Goal: Find specific page/section: Find specific page/section

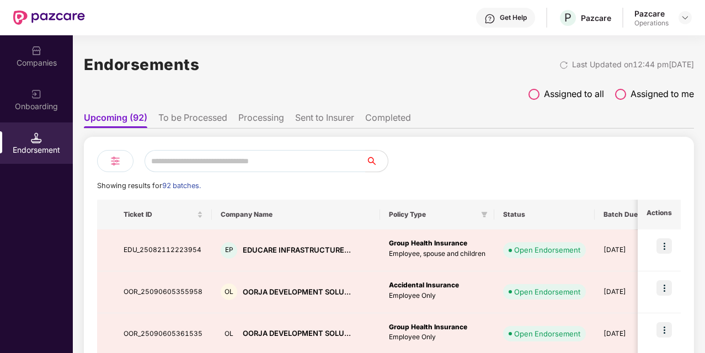
scroll to position [0, 1]
click at [183, 122] on li "To be Processed" at bounding box center [192, 120] width 69 height 16
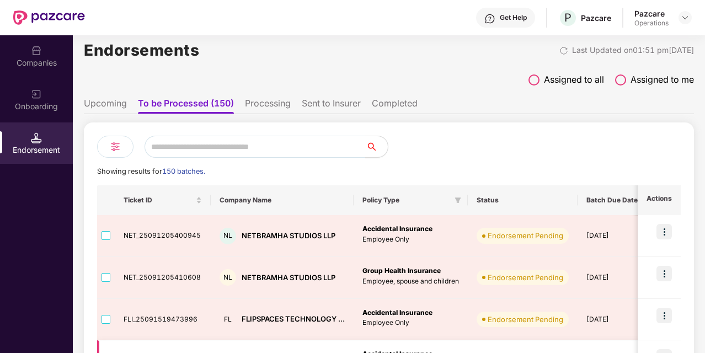
scroll to position [0, 0]
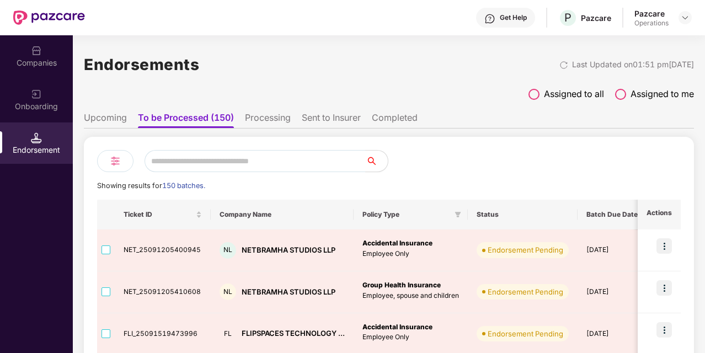
click at [112, 126] on li "Upcoming" at bounding box center [105, 120] width 43 height 16
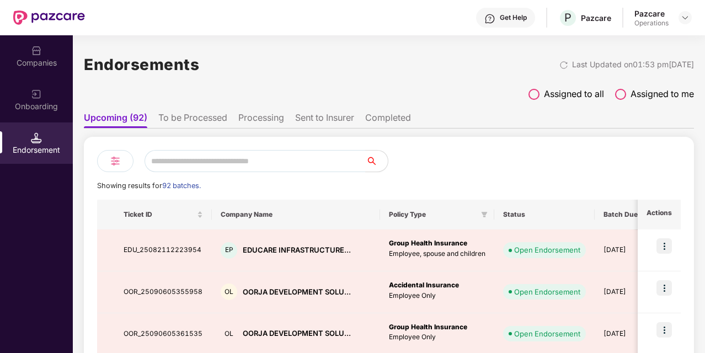
click at [251, 122] on li "Processing" at bounding box center [261, 120] width 46 height 16
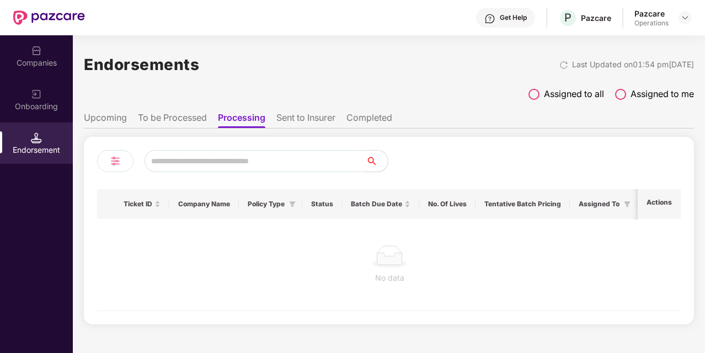
click at [180, 113] on li "To be Processed" at bounding box center [172, 120] width 69 height 16
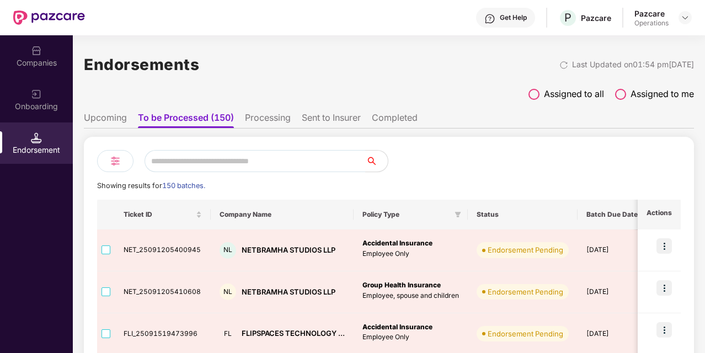
click at [113, 122] on li "Upcoming" at bounding box center [105, 120] width 43 height 16
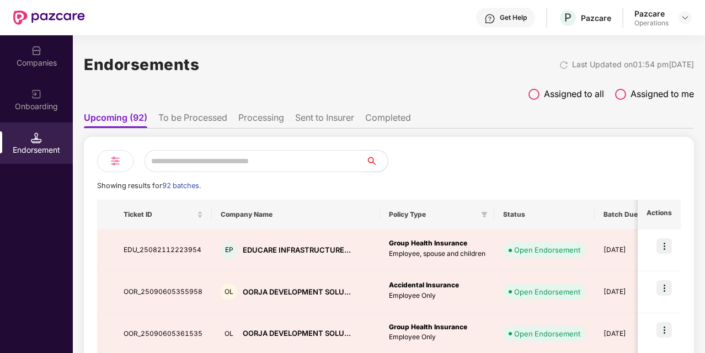
click at [186, 123] on li "To be Processed" at bounding box center [192, 120] width 69 height 16
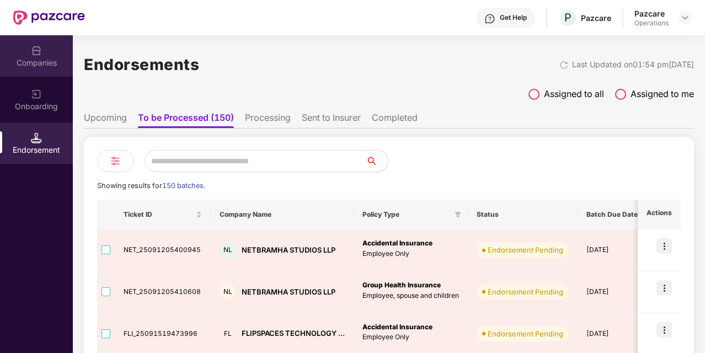
click at [64, 64] on div "Companies" at bounding box center [36, 62] width 73 height 11
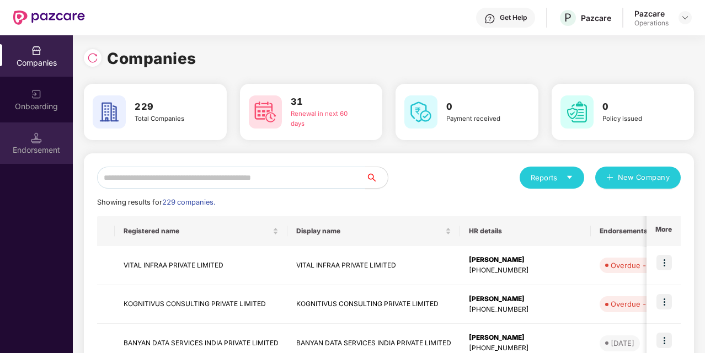
click at [34, 152] on div "Endorsement" at bounding box center [36, 149] width 73 height 11
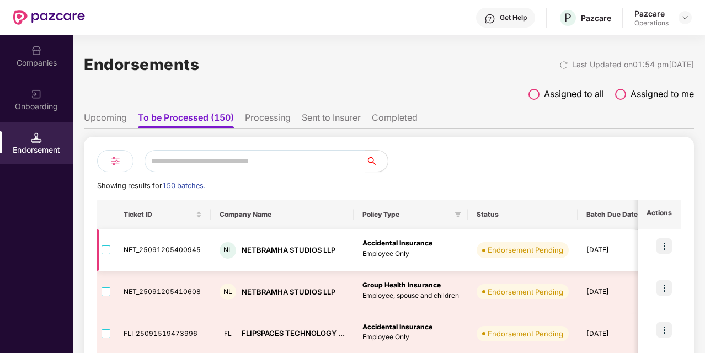
click at [160, 257] on td "NET_25091205400945" at bounding box center [163, 250] width 96 height 42
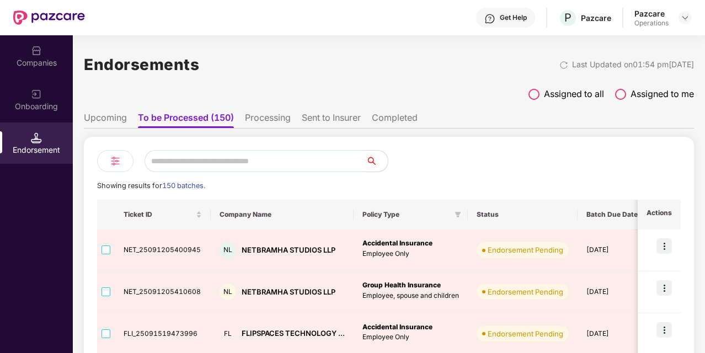
click at [106, 119] on li "Upcoming" at bounding box center [105, 120] width 43 height 16
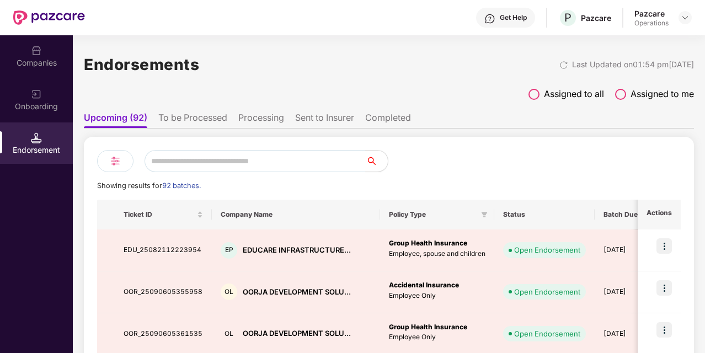
click at [199, 115] on li "To be Processed" at bounding box center [192, 120] width 69 height 16
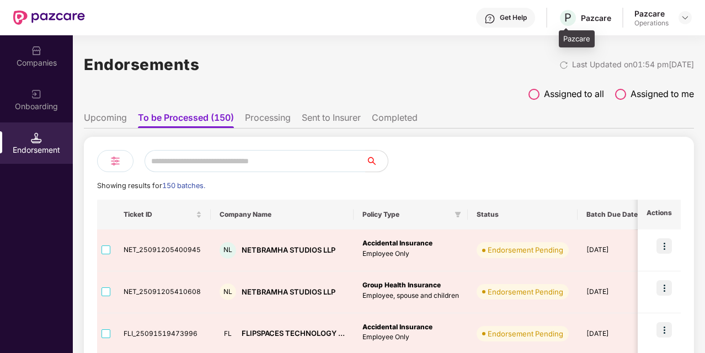
click at [590, 19] on div "Pazcare" at bounding box center [596, 18] width 30 height 10
click at [686, 19] on img at bounding box center [685, 17] width 9 height 9
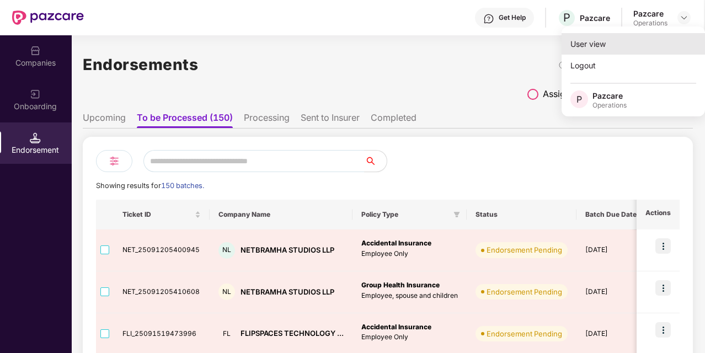
click at [611, 51] on div "User view" at bounding box center [632, 44] width 143 height 22
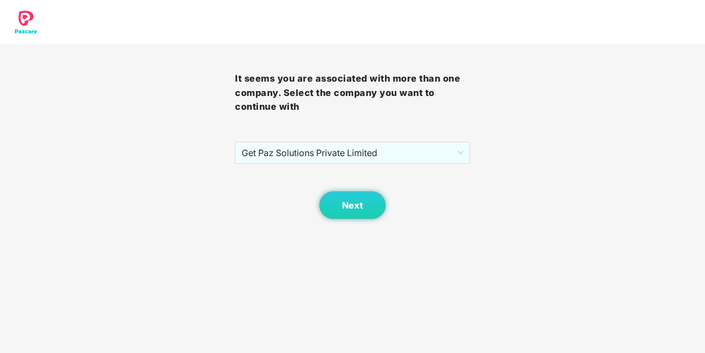
click at [21, 28] on img at bounding box center [26, 22] width 41 height 44
click at [375, 202] on button "Next" at bounding box center [352, 205] width 66 height 28
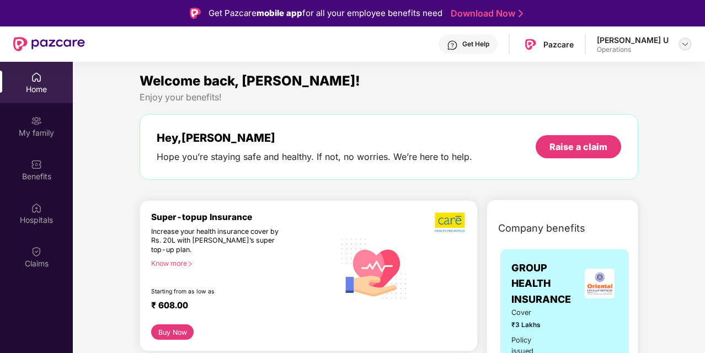
click at [683, 45] on img at bounding box center [685, 44] width 9 height 9
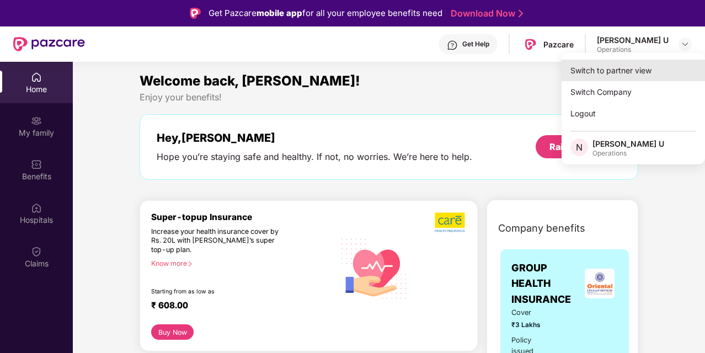
click at [624, 74] on div "Switch to partner view" at bounding box center [632, 71] width 143 height 22
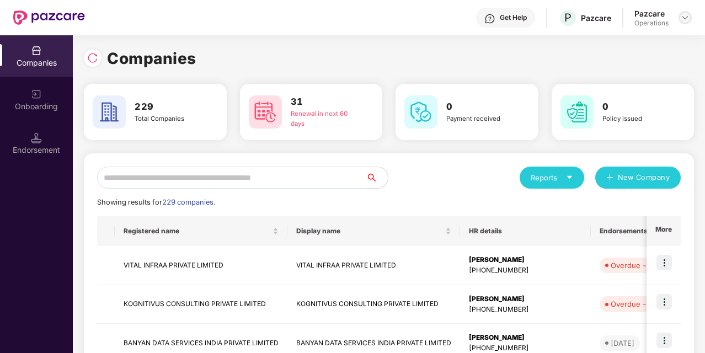
click at [686, 17] on img at bounding box center [685, 17] width 9 height 9
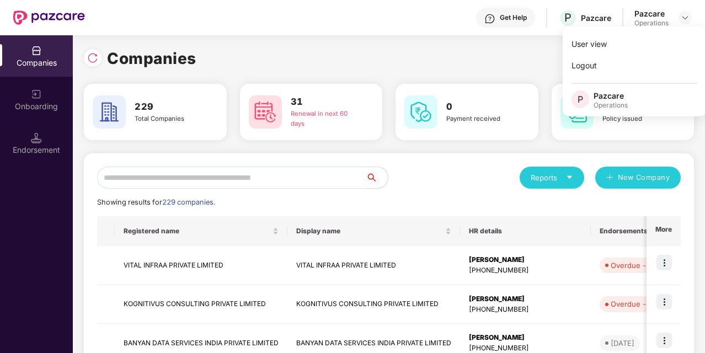
click at [393, 68] on div "Companies" at bounding box center [389, 58] width 610 height 24
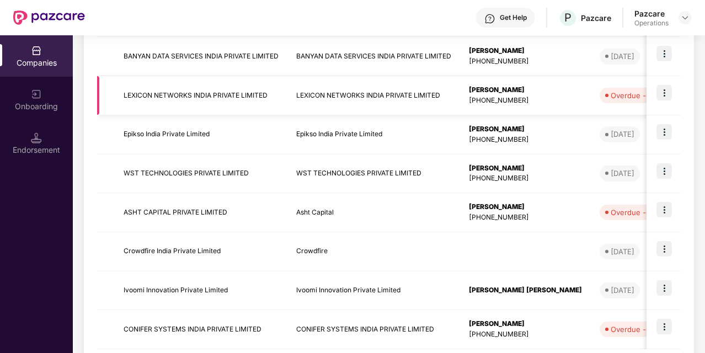
scroll to position [343, 0]
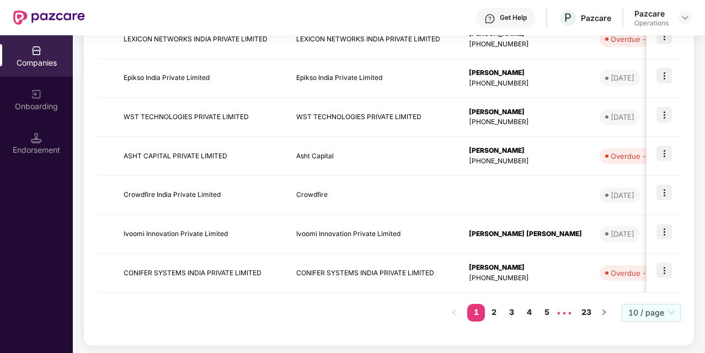
click at [53, 57] on div "Companies" at bounding box center [36, 62] width 73 height 11
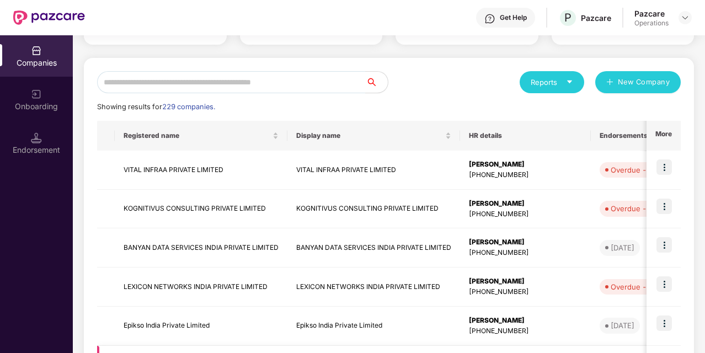
scroll to position [0, 0]
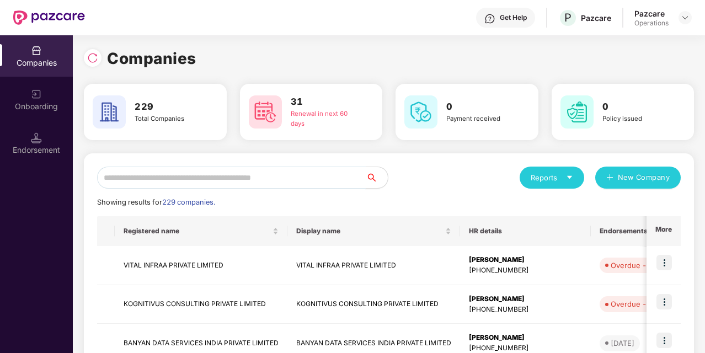
click at [142, 173] on input "text" at bounding box center [231, 178] width 269 height 22
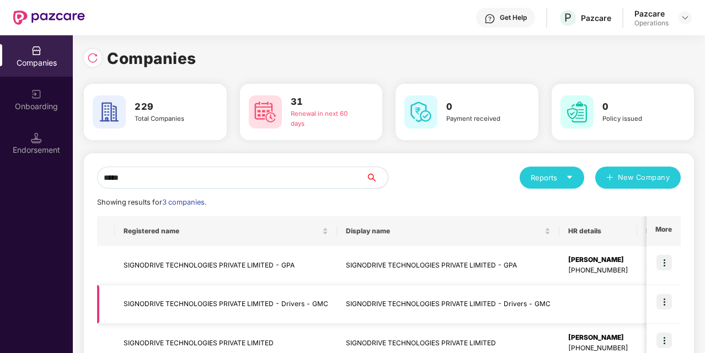
type input "*****"
click at [177, 297] on td "SIGNODRIVE TECHNOLOGIES PRIVATE LIMITED - Drivers - GMC" at bounding box center [226, 304] width 222 height 39
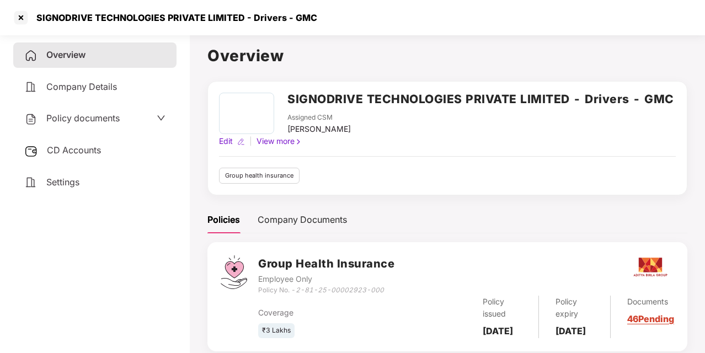
click at [116, 120] on span "Policy documents" at bounding box center [82, 118] width 73 height 11
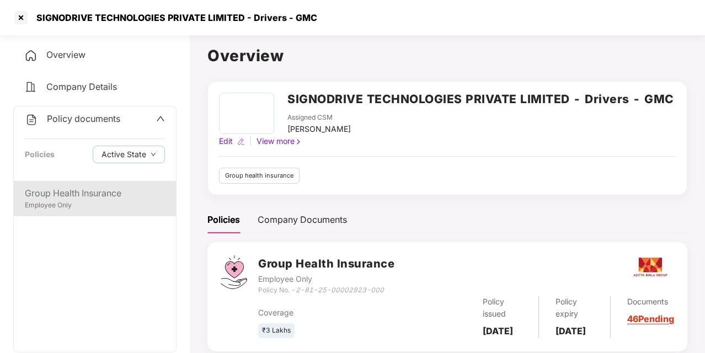
click at [126, 196] on div "Group Health Insurance" at bounding box center [95, 193] width 140 height 14
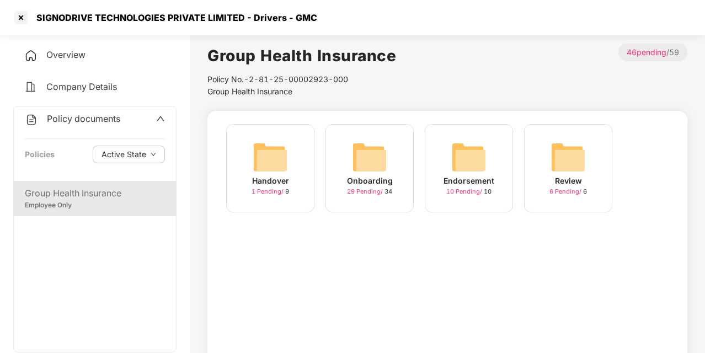
click at [383, 174] on img at bounding box center [369, 157] width 35 height 35
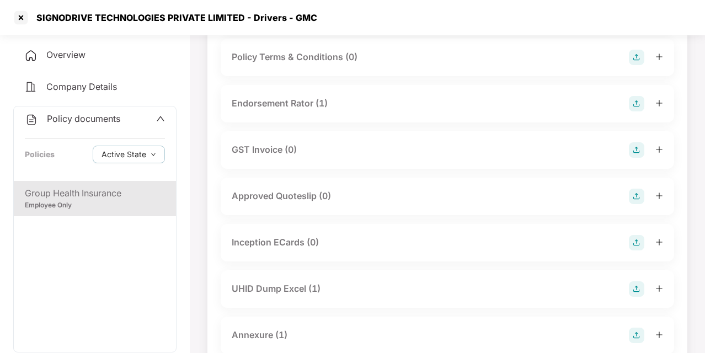
scroll to position [325, 0]
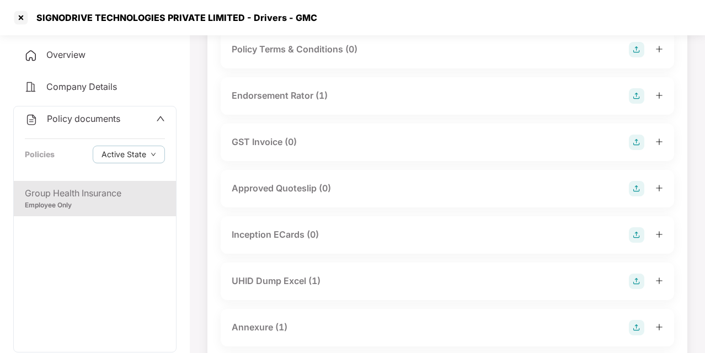
click at [281, 96] on div "Endorsement Rator (1)" at bounding box center [280, 96] width 96 height 14
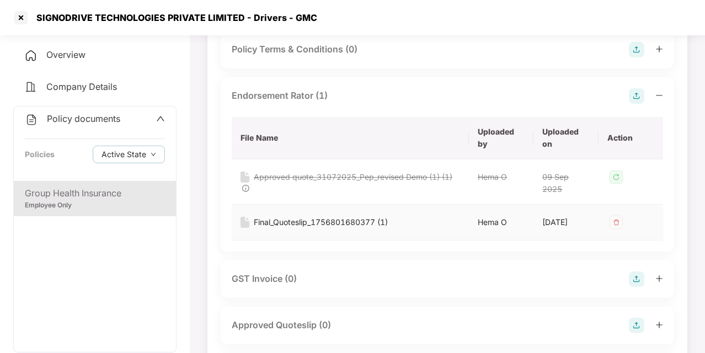
click at [297, 225] on div "Final_Quoteslip_1756801680377 (1)" at bounding box center [321, 222] width 134 height 12
click at [158, 116] on icon "up" at bounding box center [160, 118] width 9 height 9
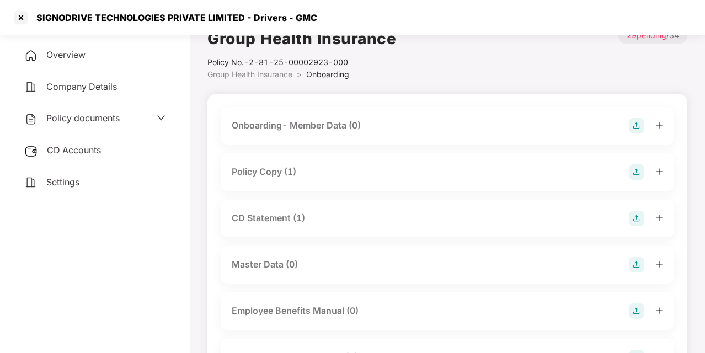
scroll to position [0, 0]
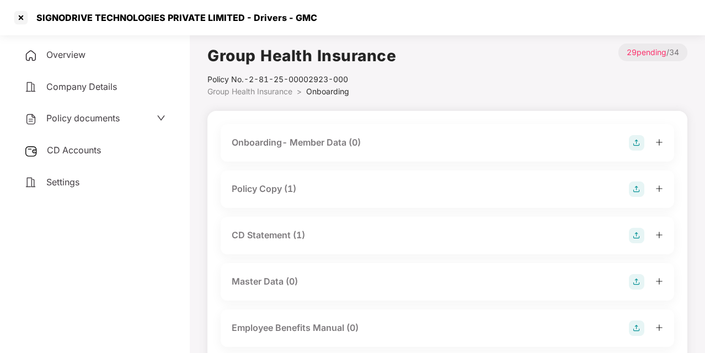
click at [56, 52] on span "Overview" at bounding box center [65, 54] width 39 height 11
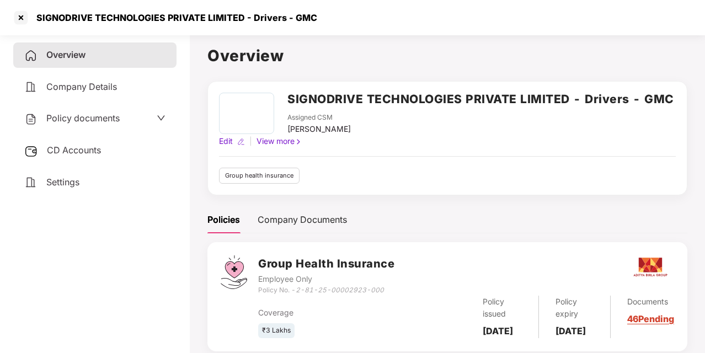
click at [105, 62] on div "Overview" at bounding box center [94, 54] width 163 height 25
click at [19, 17] on div at bounding box center [21, 18] width 18 height 18
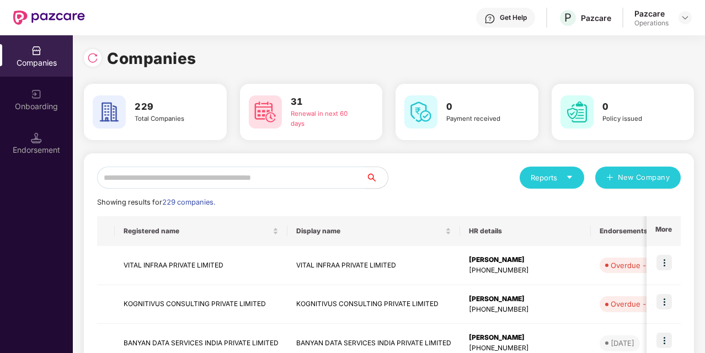
click at [39, 62] on div "Companies" at bounding box center [36, 62] width 73 height 11
click at [57, 154] on div "Endorsement" at bounding box center [36, 149] width 73 height 11
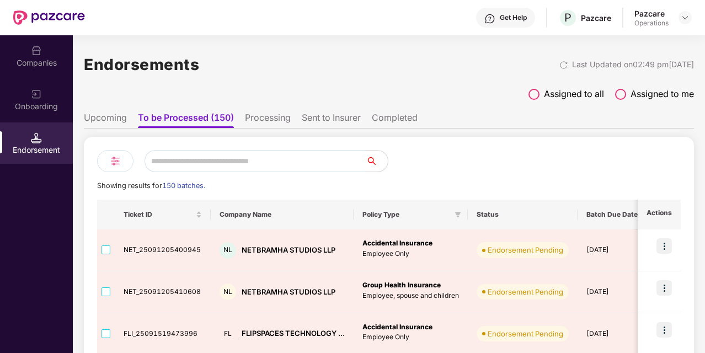
click at [44, 75] on div "Companies" at bounding box center [36, 55] width 73 height 41
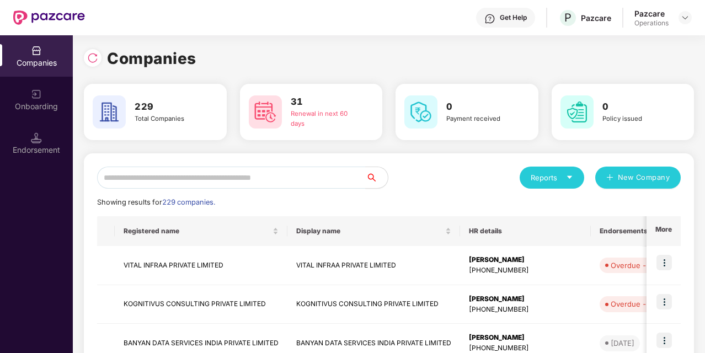
click at [57, 136] on div "Endorsement" at bounding box center [36, 142] width 73 height 41
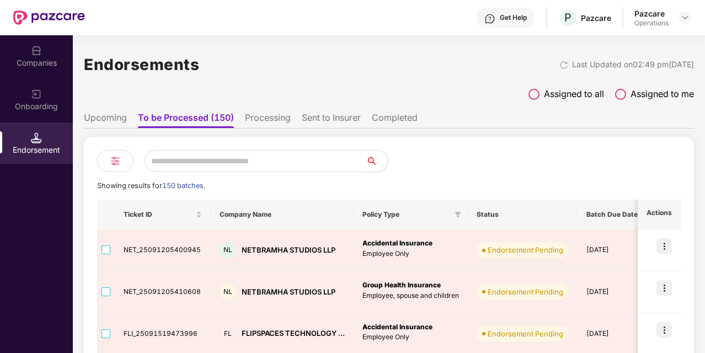
click at [271, 117] on li "Processing" at bounding box center [268, 120] width 46 height 16
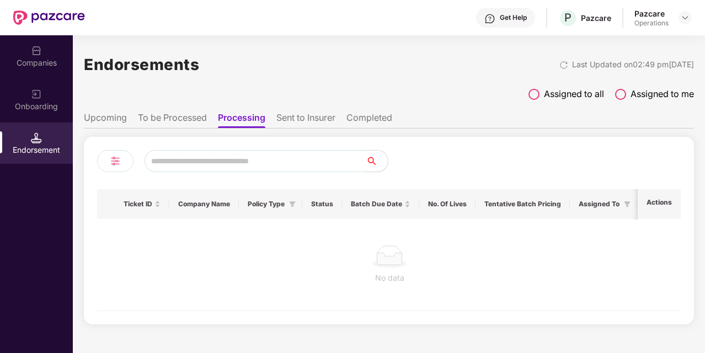
click at [201, 115] on li "To be Processed" at bounding box center [172, 120] width 69 height 16
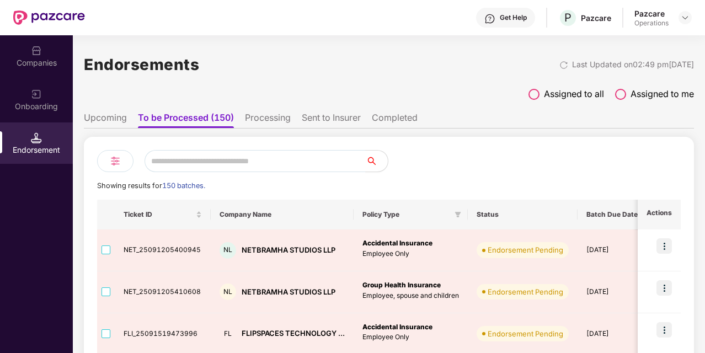
click at [113, 118] on li "Upcoming" at bounding box center [105, 120] width 43 height 16
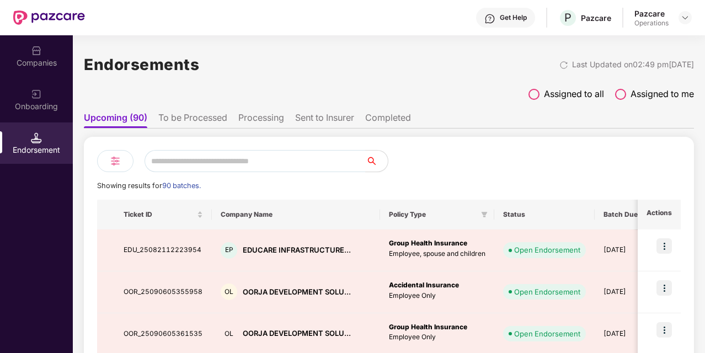
click at [158, 121] on ul "Upcoming (90) To be Processed Processing Sent to Insurer Completed" at bounding box center [389, 117] width 610 height 22
click at [175, 120] on li "To be Processed" at bounding box center [192, 120] width 69 height 16
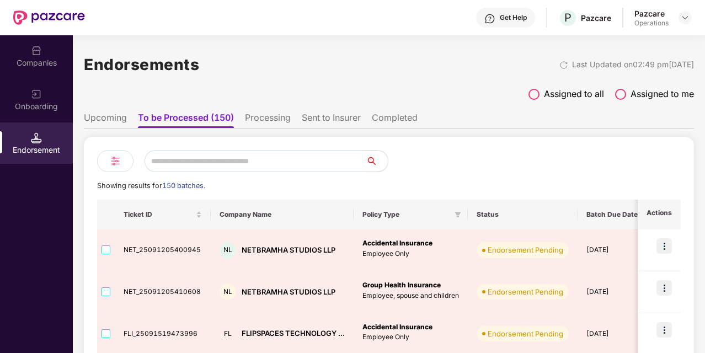
click at [36, 95] on img at bounding box center [36, 94] width 11 height 11
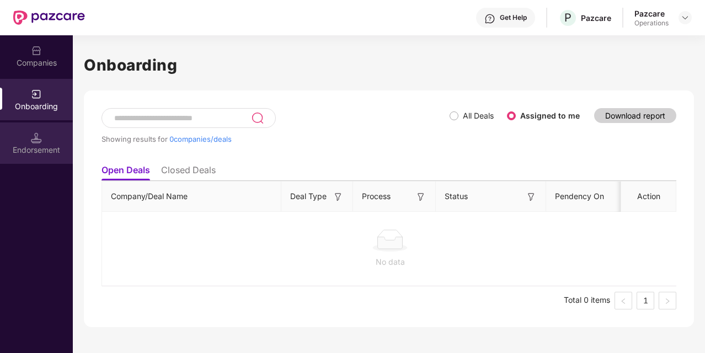
click at [56, 158] on div "Endorsement" at bounding box center [36, 142] width 73 height 41
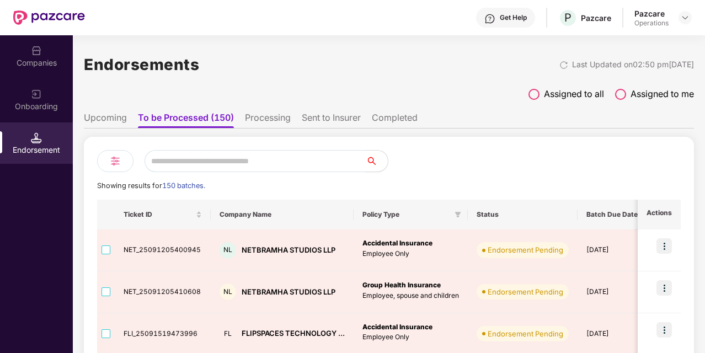
click at [285, 118] on li "Processing" at bounding box center [268, 120] width 46 height 16
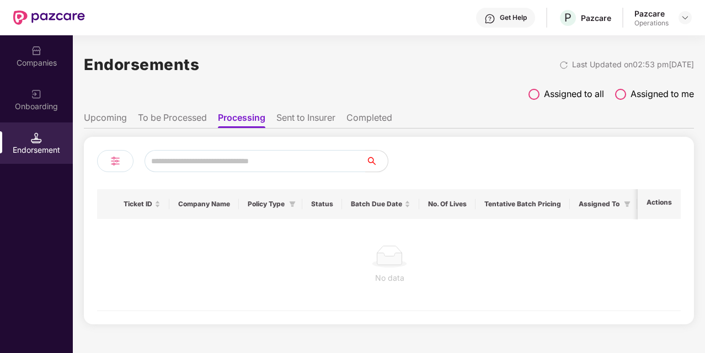
click at [162, 120] on li "To be Processed" at bounding box center [172, 120] width 69 height 16
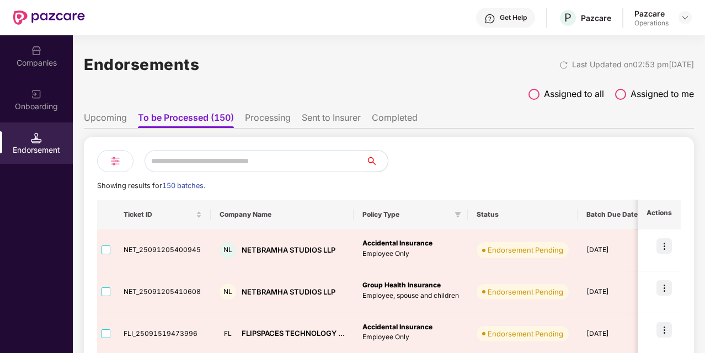
click at [108, 116] on li "Upcoming" at bounding box center [105, 120] width 43 height 16
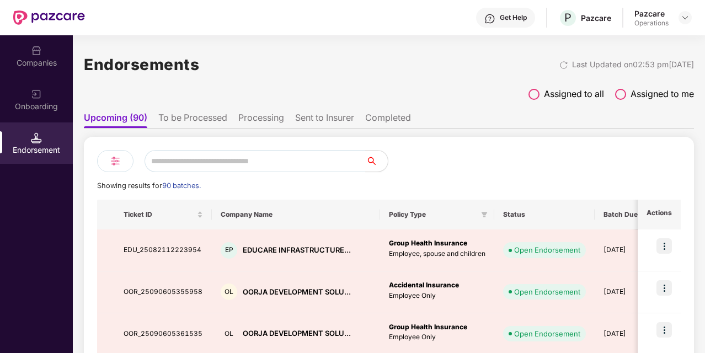
click at [199, 114] on li "To be Processed" at bounding box center [192, 120] width 69 height 16
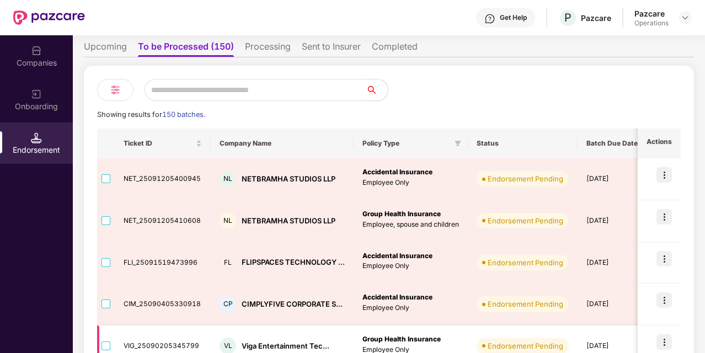
scroll to position [58, 0]
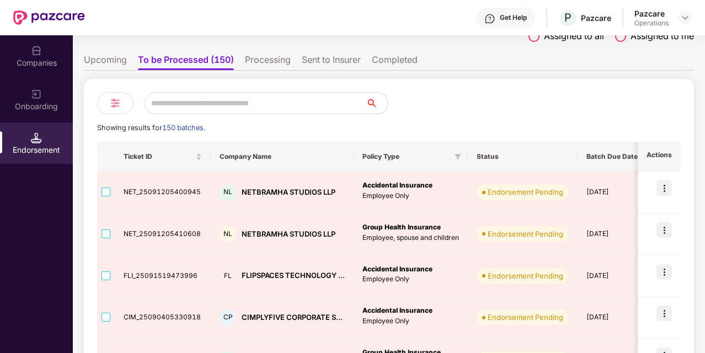
click at [207, 61] on li "To be Processed (150)" at bounding box center [186, 62] width 96 height 16
click at [117, 62] on li "Upcoming" at bounding box center [105, 62] width 43 height 16
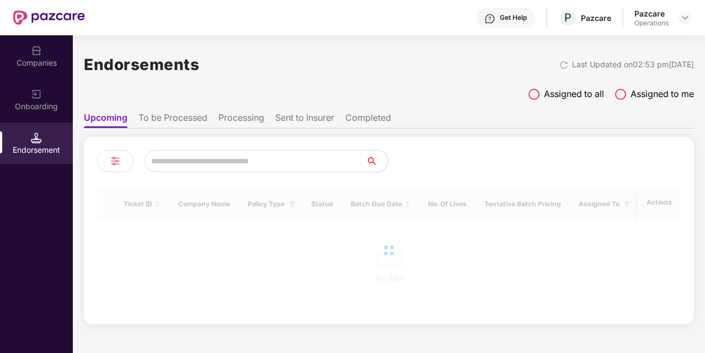
scroll to position [0, 0]
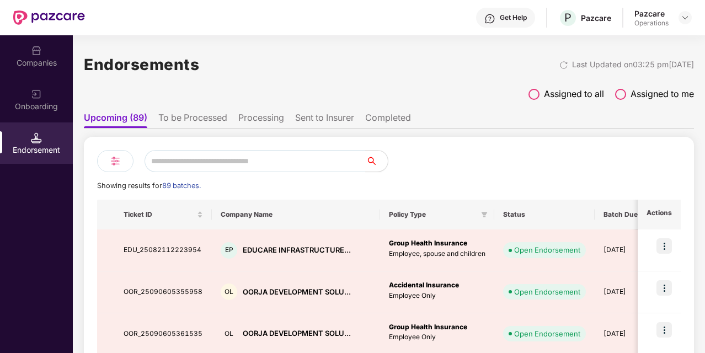
click at [197, 119] on li "To be Processed" at bounding box center [192, 120] width 69 height 16
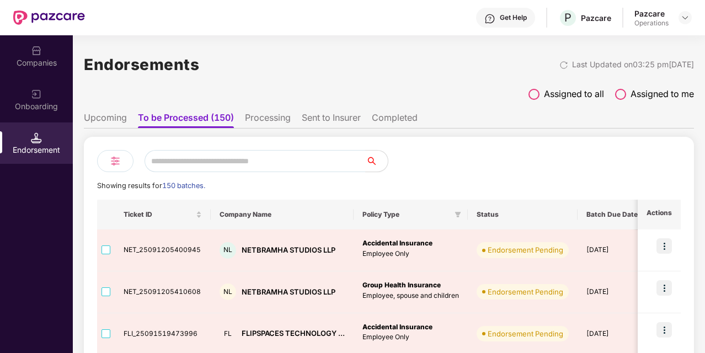
click at [277, 109] on ul "Upcoming To be Processed (150) Processing Sent to Insurer Completed" at bounding box center [389, 117] width 610 height 22
click at [116, 119] on li "Upcoming" at bounding box center [105, 120] width 43 height 16
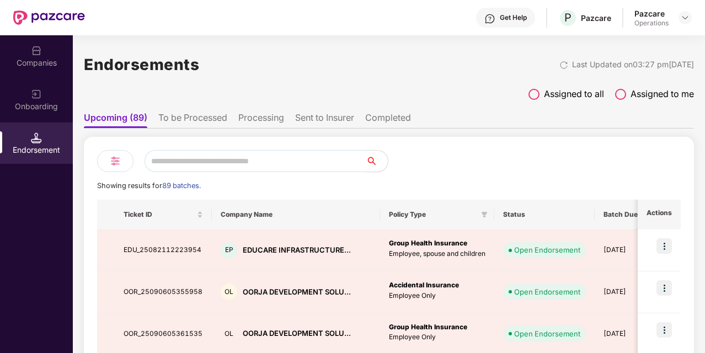
click at [200, 119] on li "To be Processed" at bounding box center [192, 120] width 69 height 16
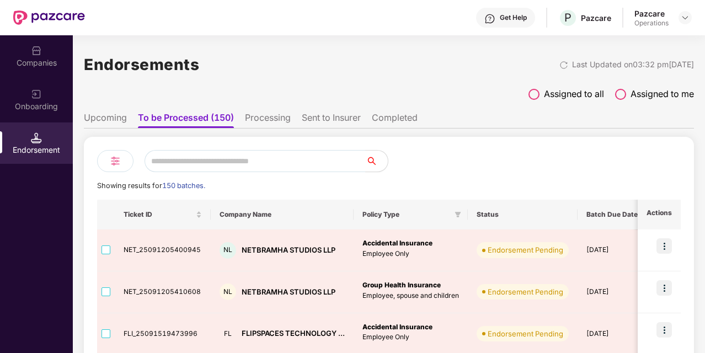
click at [115, 119] on li "Upcoming" at bounding box center [105, 120] width 43 height 16
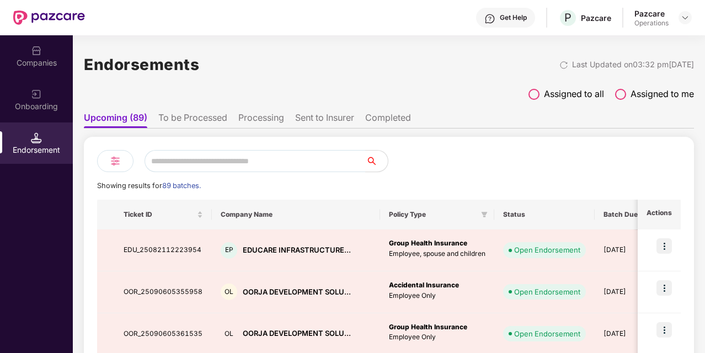
click at [204, 114] on li "To be Processed" at bounding box center [192, 120] width 69 height 16
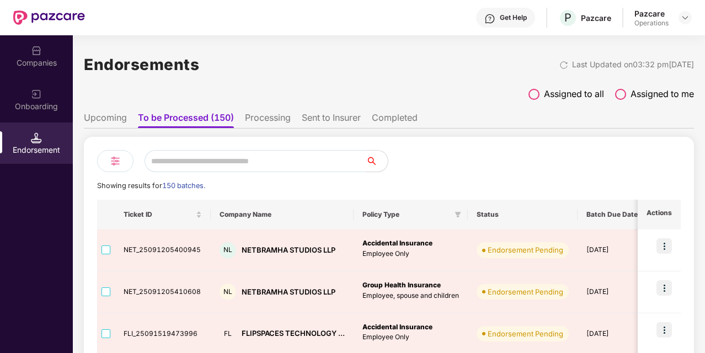
click at [115, 121] on li "Upcoming" at bounding box center [105, 120] width 43 height 16
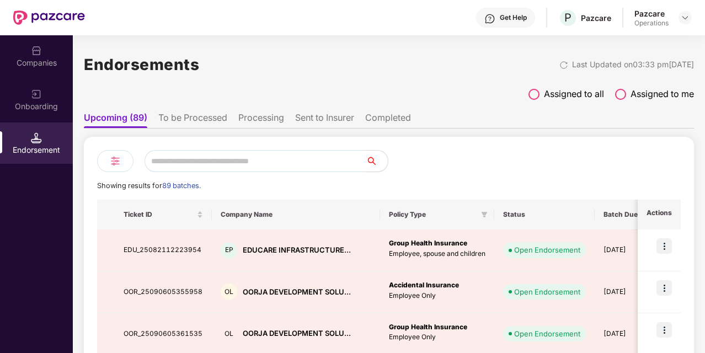
click at [203, 121] on li "To be Processed" at bounding box center [192, 120] width 69 height 16
